Goal: Transaction & Acquisition: Purchase product/service

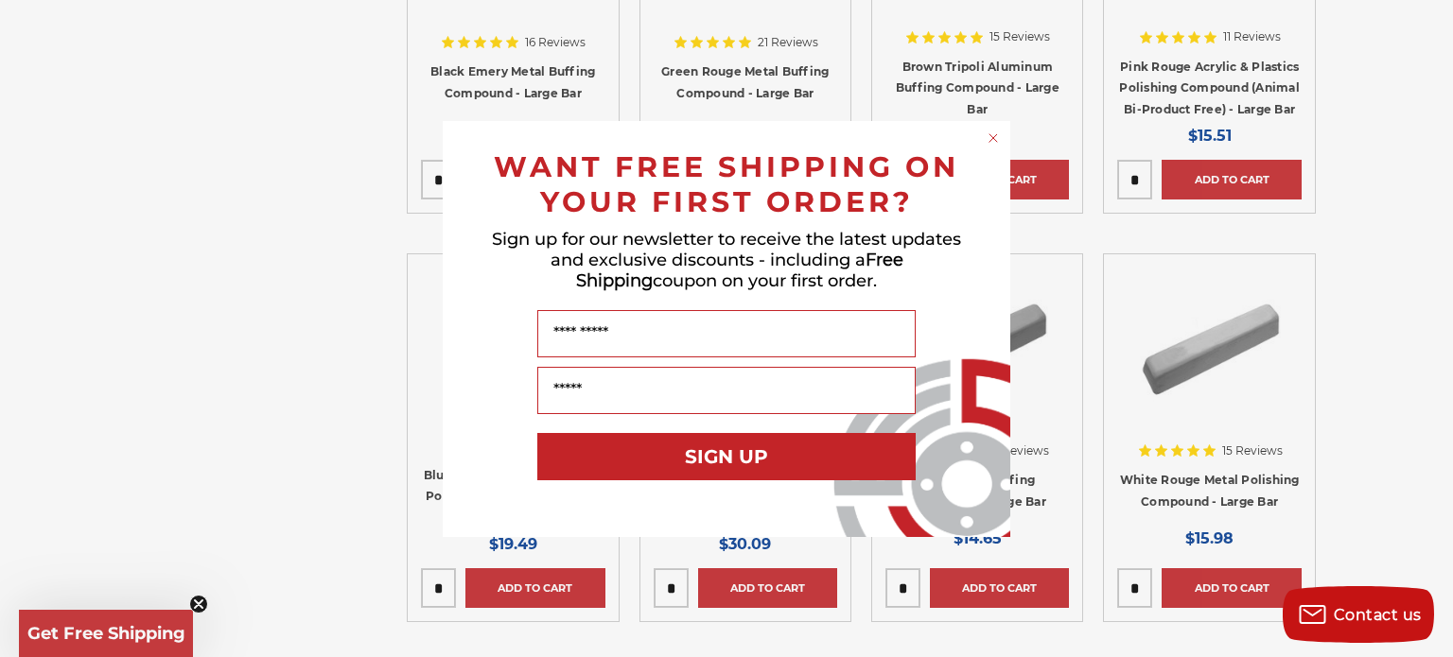
click at [1398, 305] on div "Close dialog WANT FREE SHIPPING ON YOUR FIRST ORDER? Sign up for our newsletter…" at bounding box center [726, 328] width 1453 height 657
click at [1400, 122] on div "Close dialog WANT FREE SHIPPING ON YOUR FIRST ORDER? Sign up for our newsletter…" at bounding box center [726, 328] width 1453 height 657
click at [991, 142] on circle "Close dialog" at bounding box center [993, 138] width 18 height 18
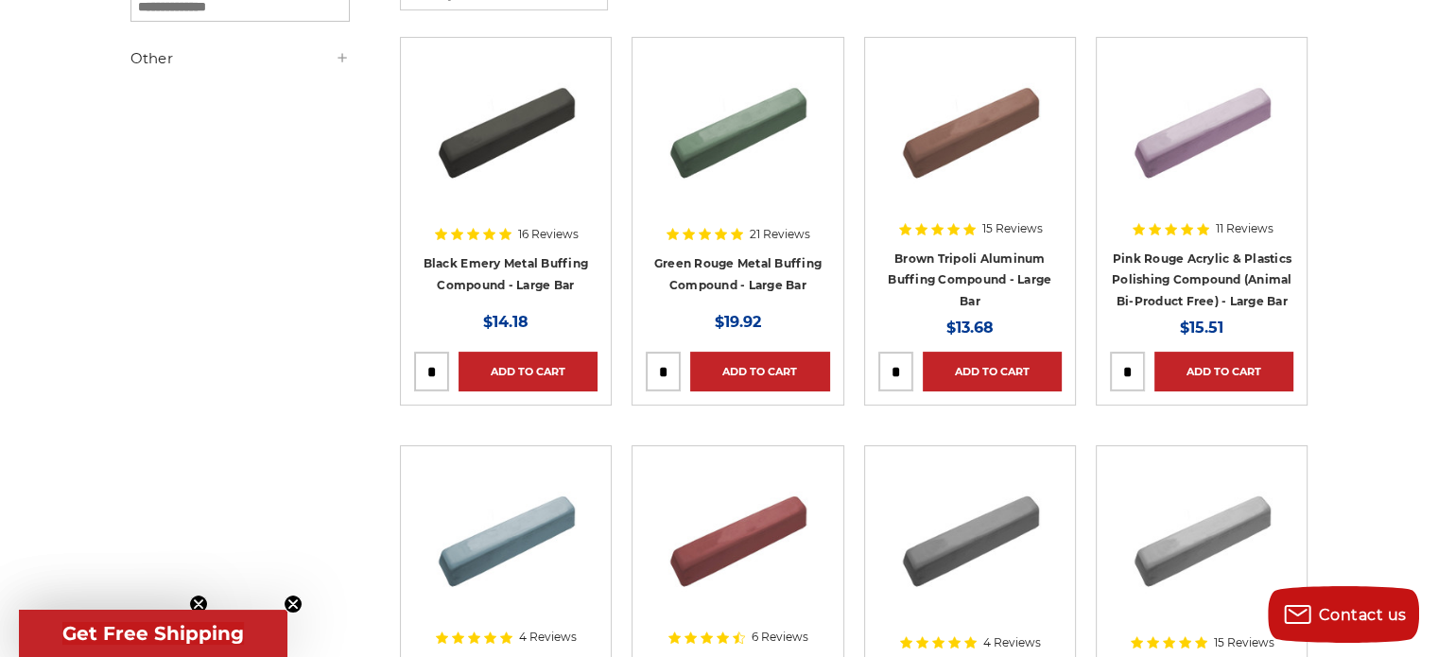
scroll to position [386, 0]
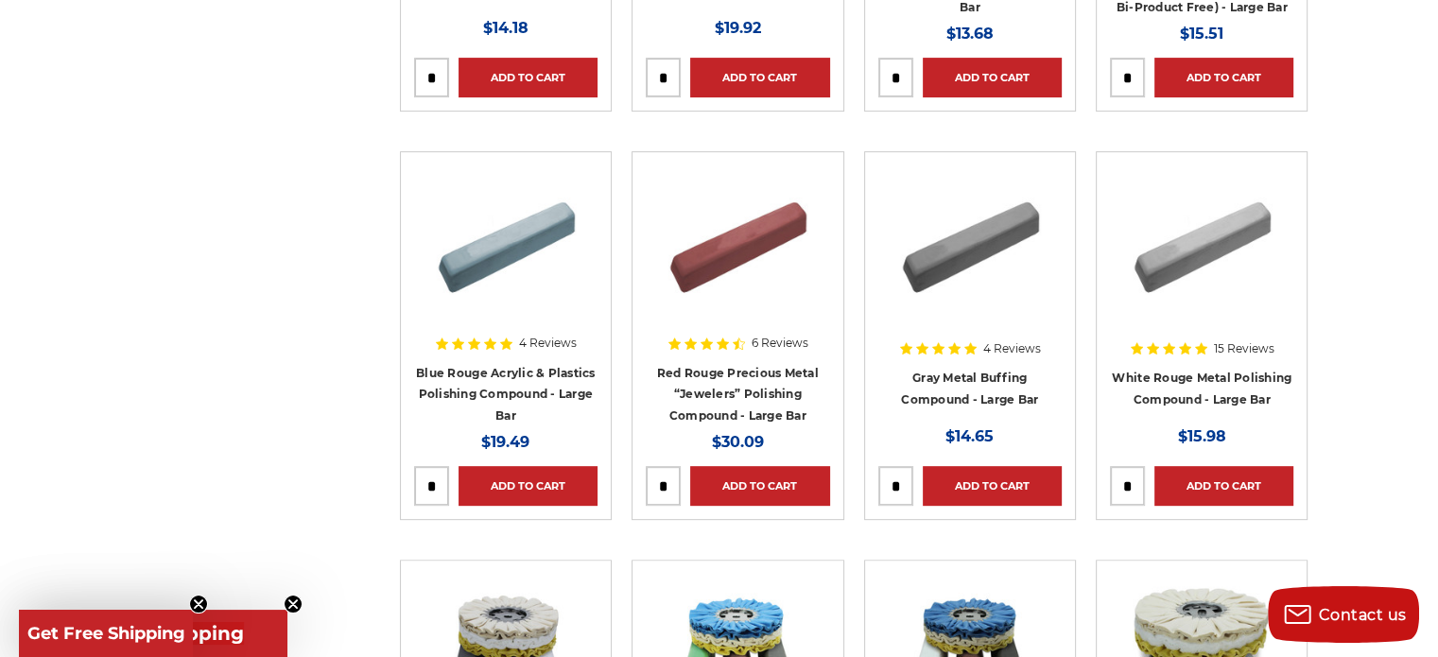
scroll to position [667, 0]
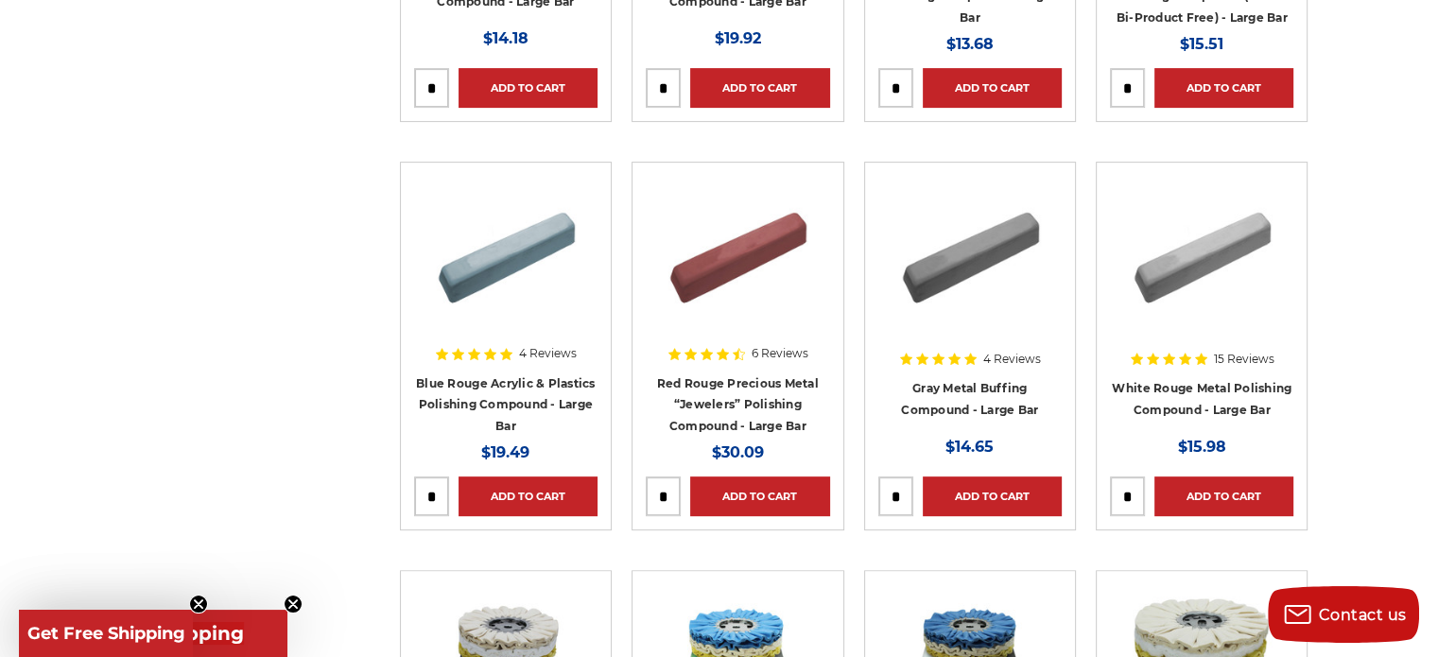
click at [738, 248] on img at bounding box center [737, 251] width 151 height 151
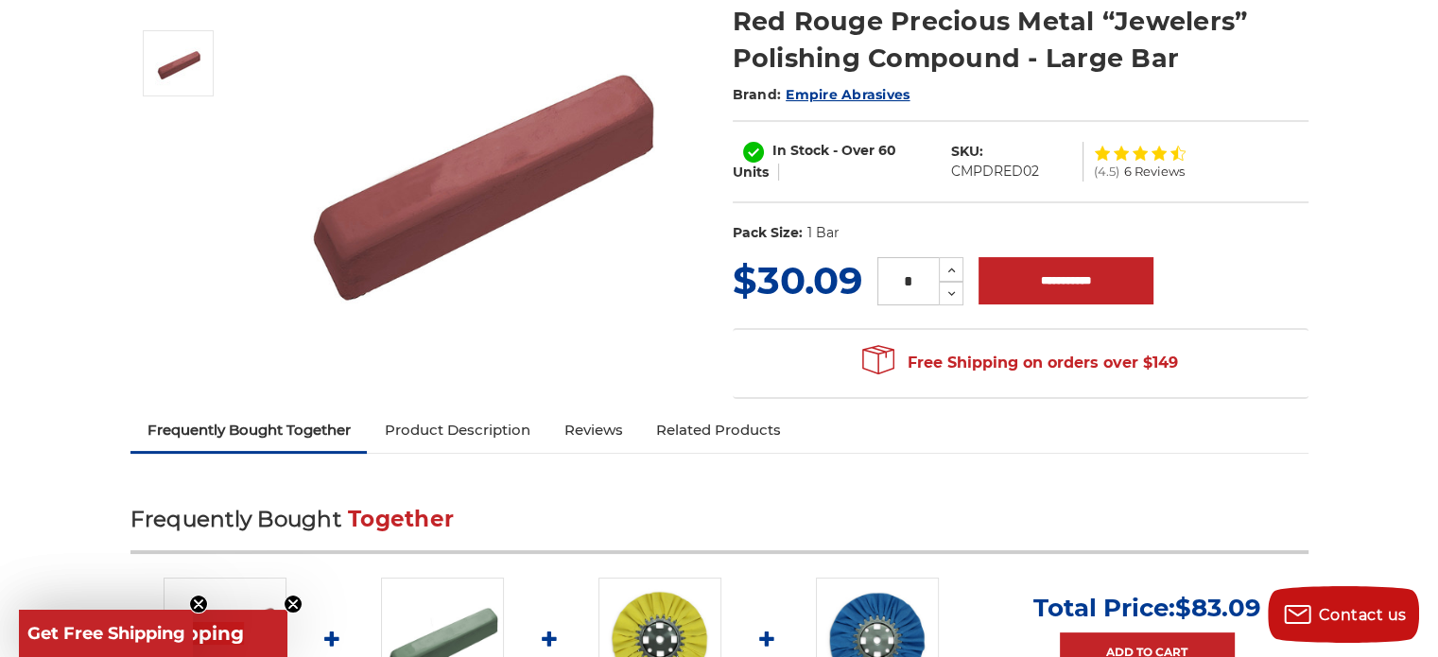
scroll to position [265, 0]
click at [463, 420] on link "Product Description" at bounding box center [457, 430] width 180 height 42
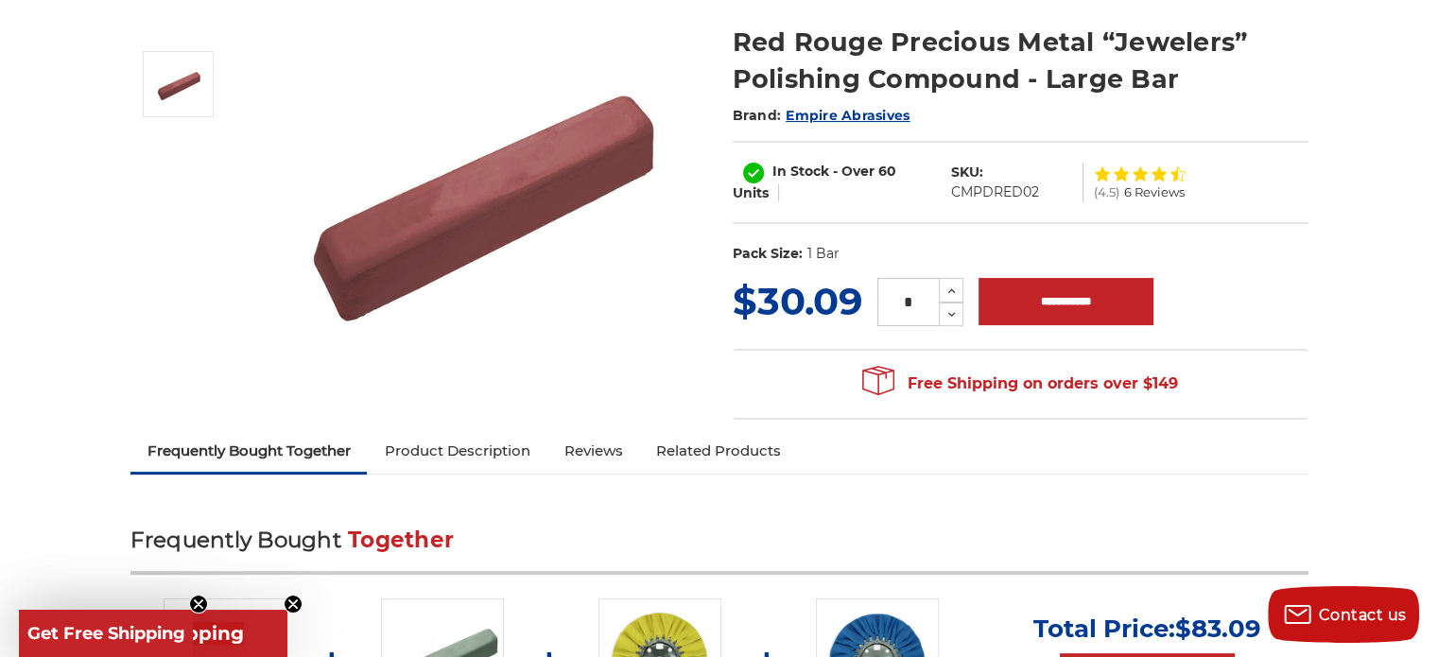
scroll to position [206, 0]
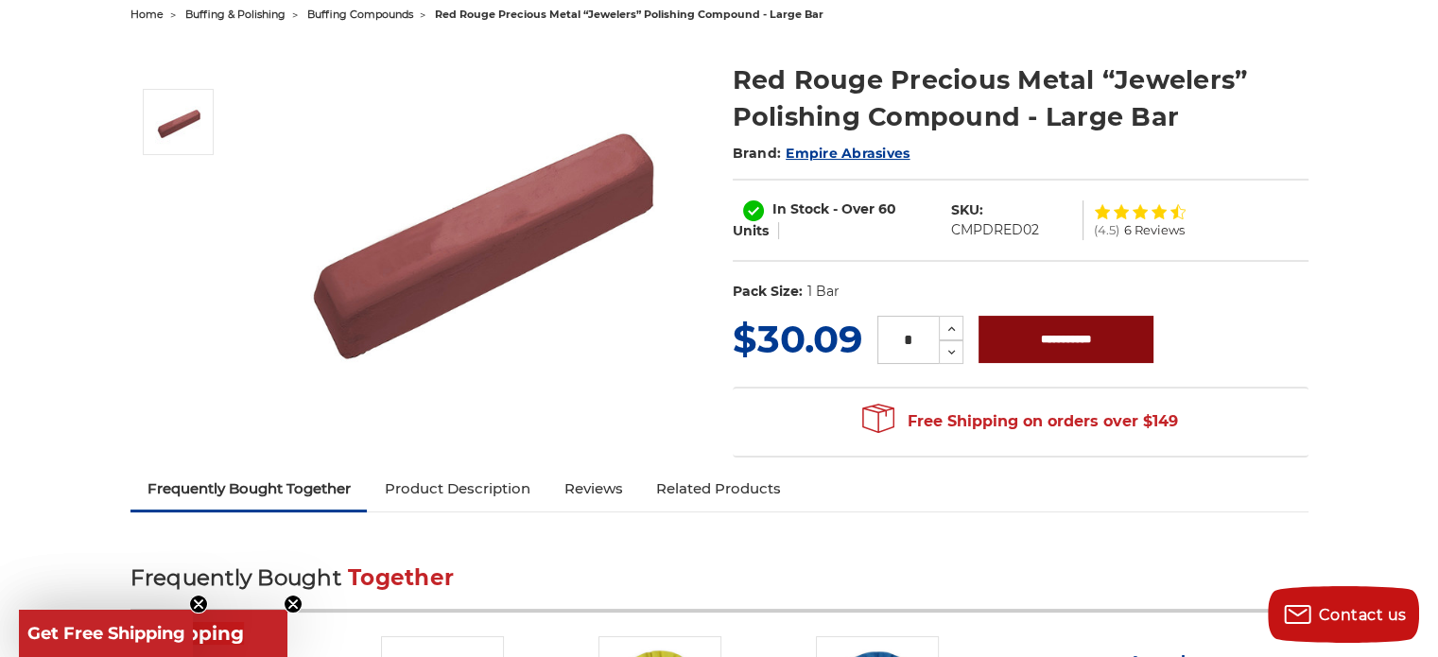
click at [1061, 340] on input "**********" at bounding box center [1066, 339] width 175 height 47
type input "**********"
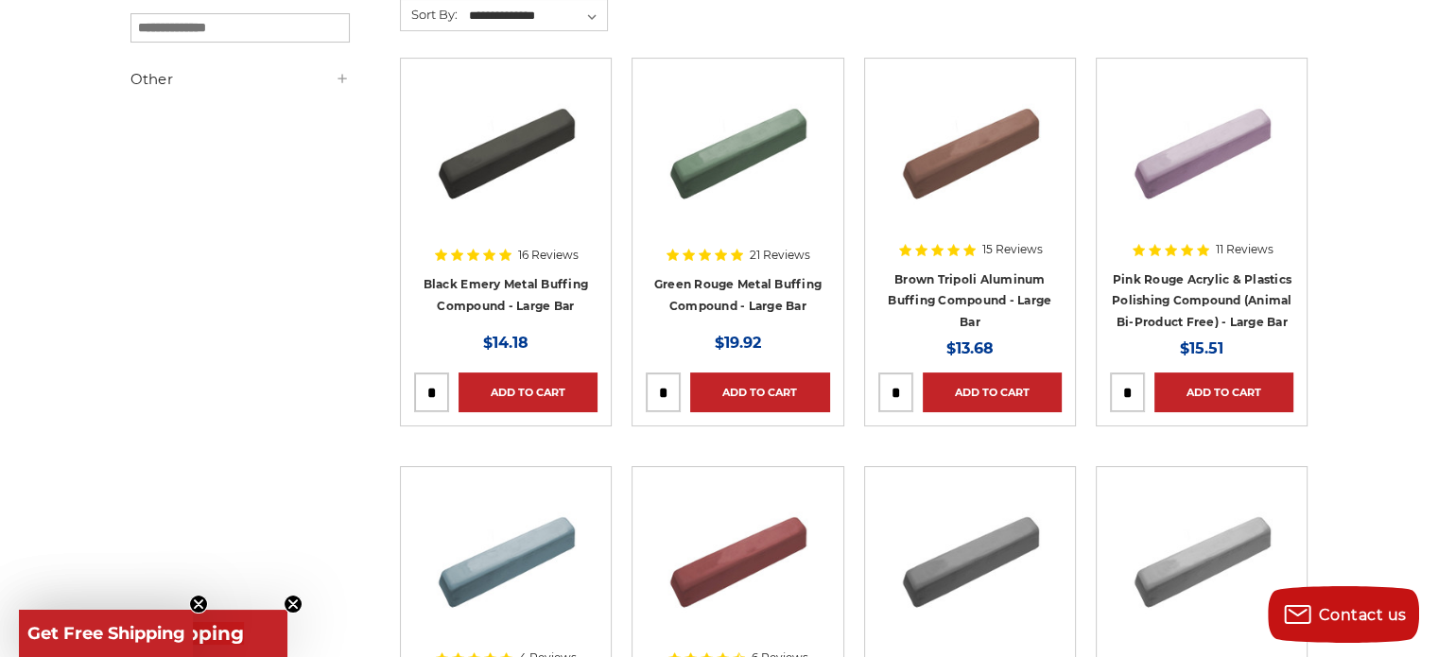
scroll to position [364, 0]
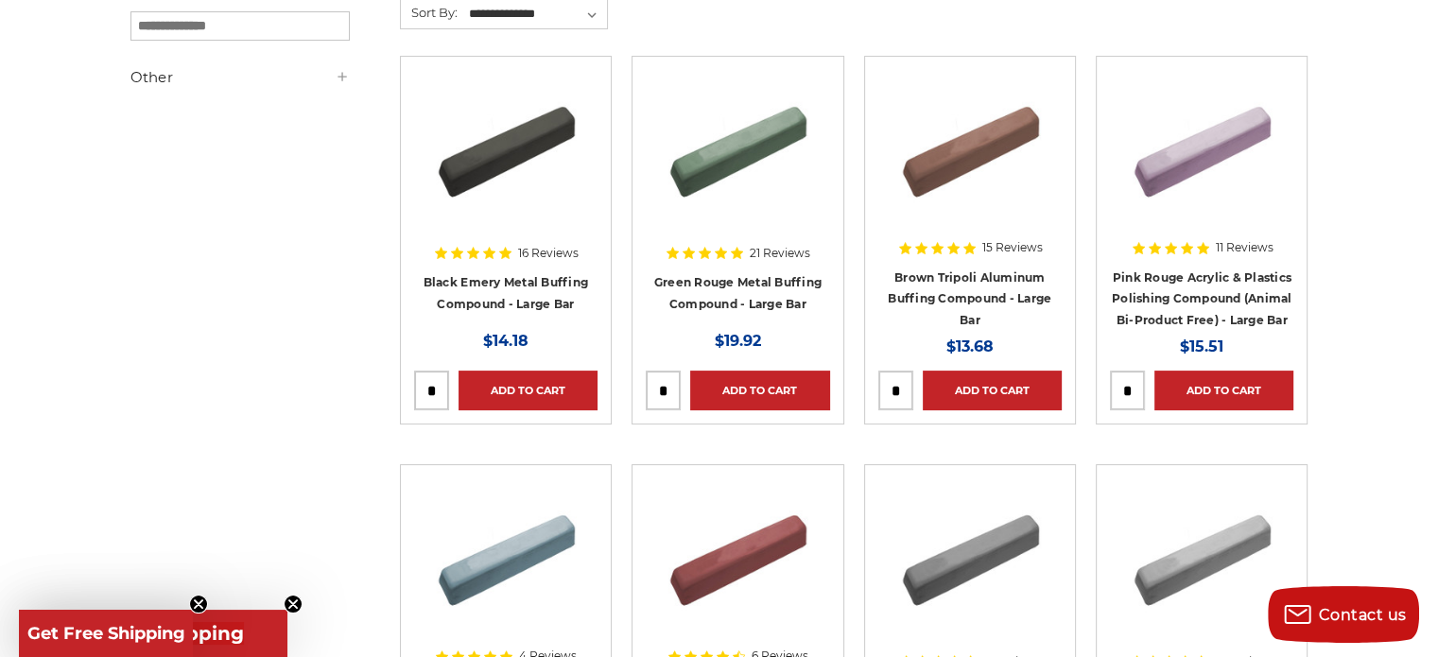
click at [977, 136] on img at bounding box center [970, 145] width 151 height 151
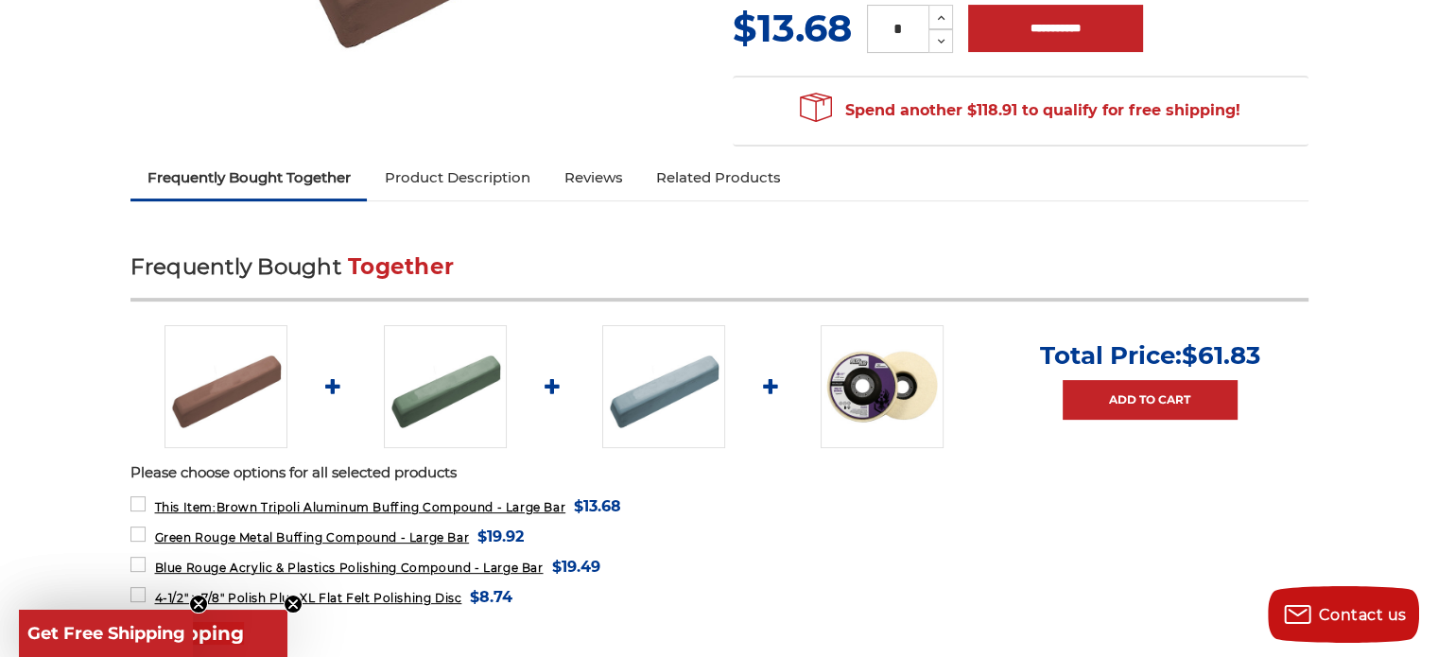
scroll to position [575, 0]
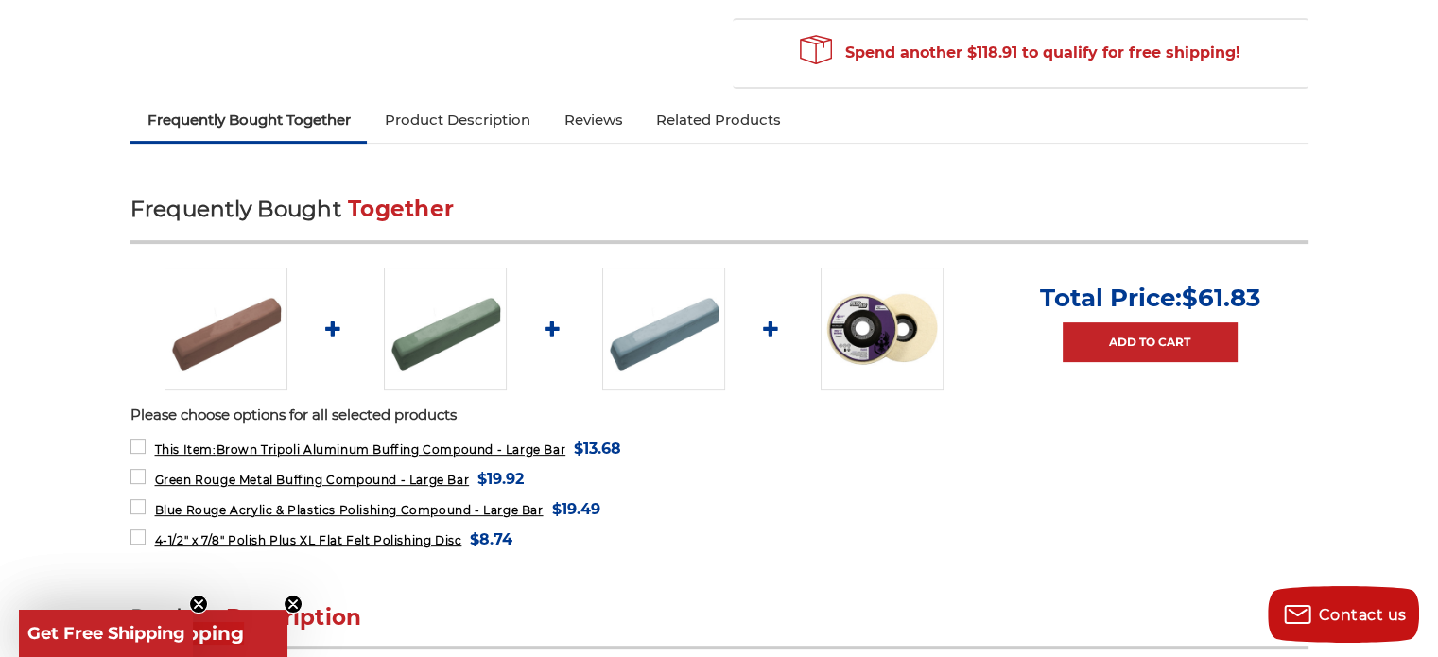
click at [484, 127] on link "Product Description" at bounding box center [457, 120] width 180 height 42
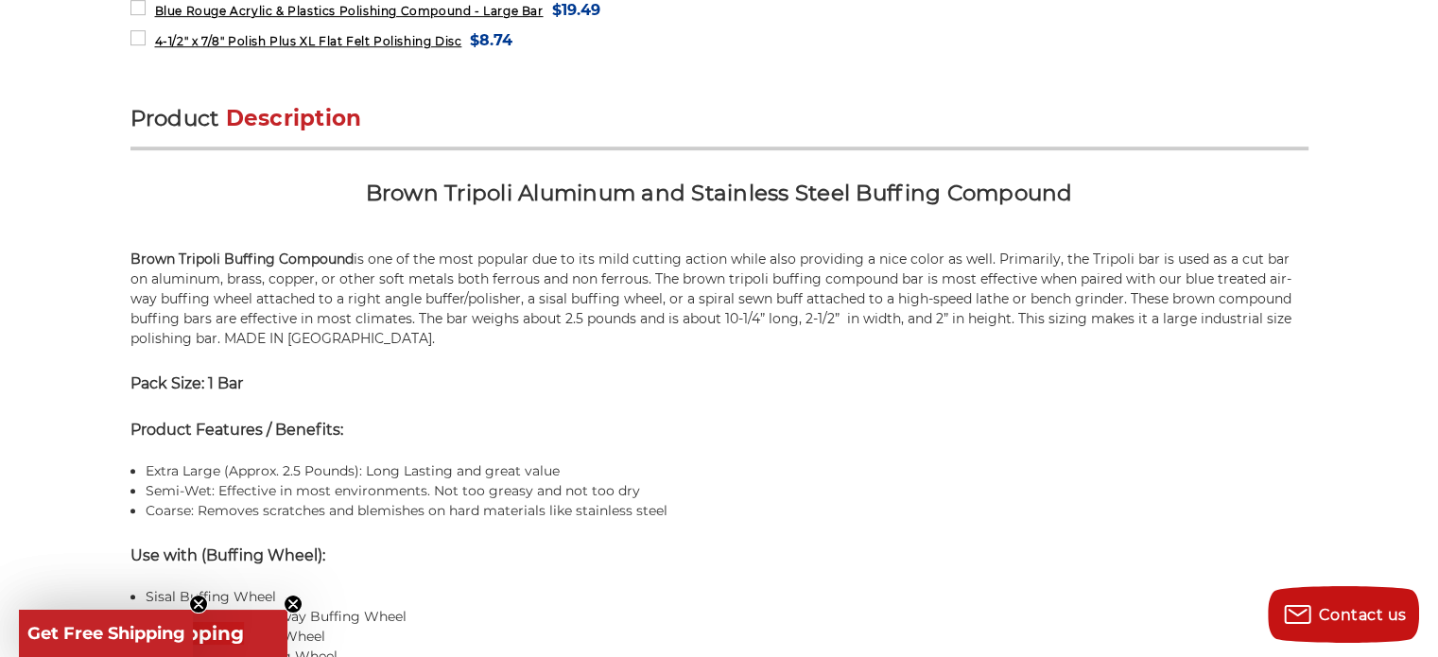
scroll to position [1152, 0]
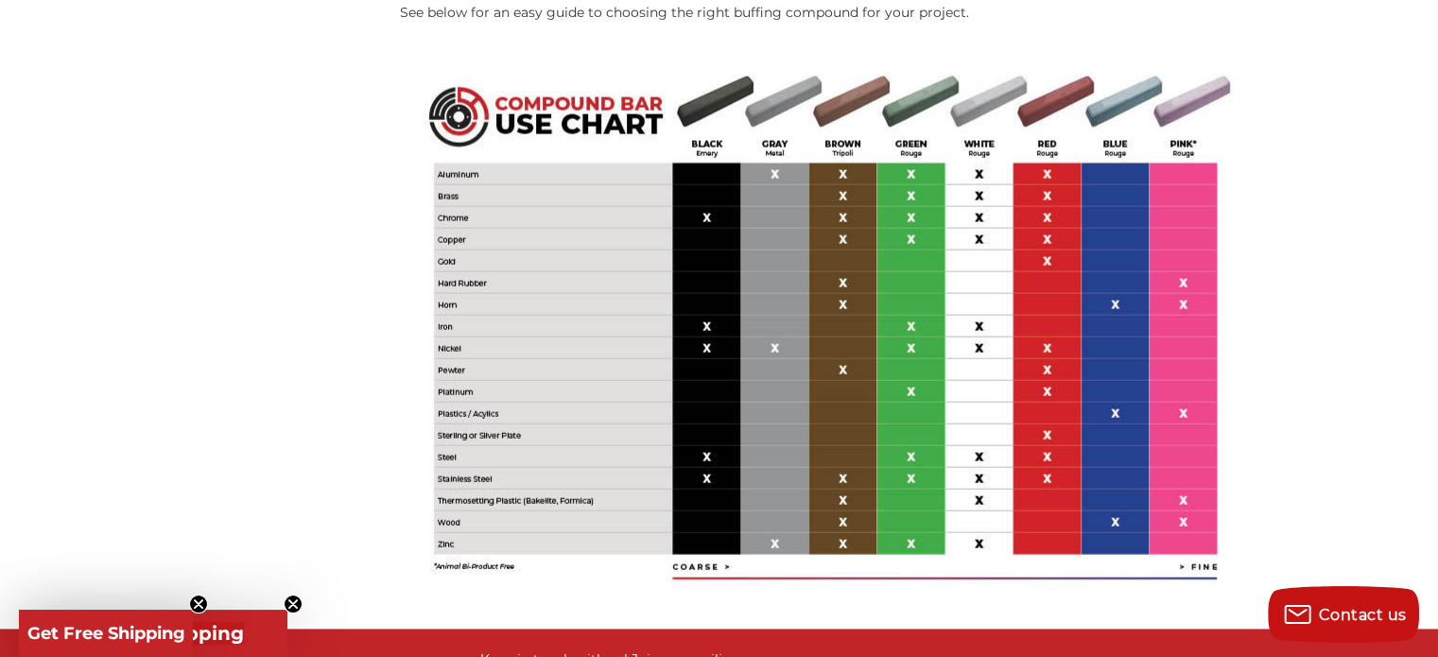
scroll to position [4168, 0]
